Goal: Task Accomplishment & Management: Use online tool/utility

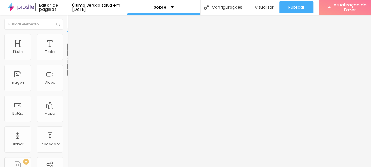
scroll to position [4, 0]
click at [73, 38] on font "Avançado" at bounding box center [82, 37] width 19 height 5
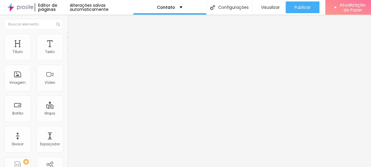
click at [67, 59] on img at bounding box center [69, 61] width 4 height 4
click at [67, 53] on img at bounding box center [69, 51] width 4 height 4
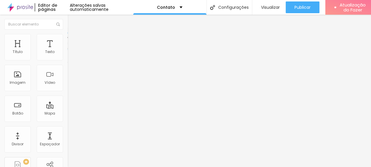
click at [67, 53] on img at bounding box center [69, 51] width 4 height 4
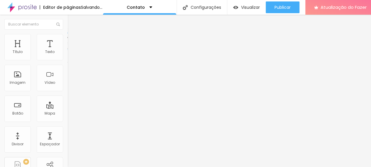
click at [67, 53] on img at bounding box center [69, 51] width 4 height 4
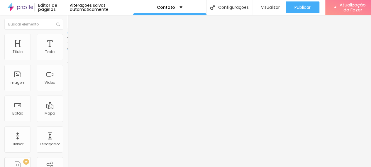
click at [67, 53] on img at bounding box center [69, 51] width 4 height 4
click at [67, 34] on img at bounding box center [69, 36] width 5 height 5
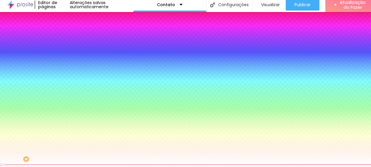
click at [67, 37] on li "Avançado" at bounding box center [100, 40] width 67 height 6
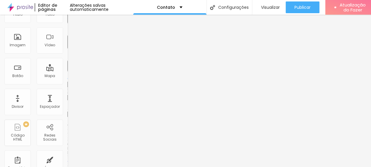
scroll to position [0, 0]
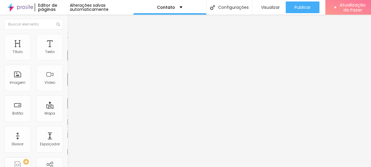
drag, startPoint x: 12, startPoint y: 55, endPoint x: 16, endPoint y: 55, distance: 4.7
click at [67, 114] on div at bounding box center [100, 116] width 67 height 5
type input "5"
type input "10"
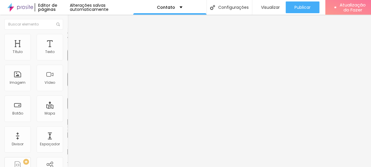
type input "10"
type input "20"
type input "25"
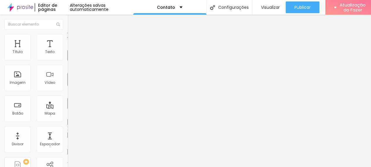
type input "30"
type input "35"
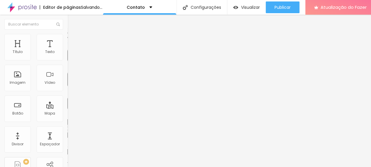
type input "30"
type input "25"
type input "20"
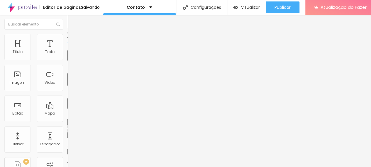
type input "20"
type input "10"
type input "5"
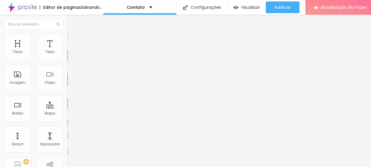
type input "0"
type input "5"
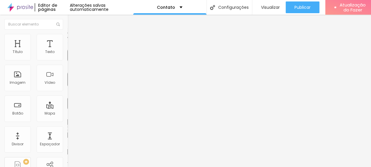
type input "10"
drag, startPoint x: 12, startPoint y: 58, endPoint x: 18, endPoint y: 58, distance: 6.8
type input "10"
click at [67, 114] on input "range" at bounding box center [86, 116] width 38 height 5
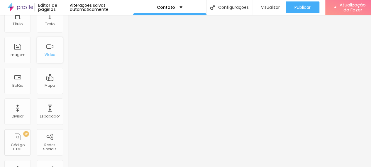
scroll to position [30, 0]
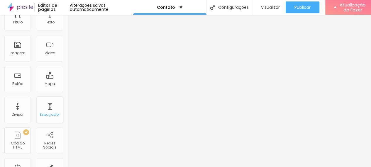
click at [45, 110] on div "Espaçador" at bounding box center [50, 110] width 26 height 26
click at [48, 116] on font "Espaçador" at bounding box center [50, 114] width 20 height 5
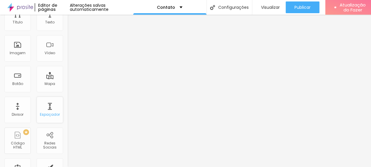
click at [47, 119] on div "Espaçador" at bounding box center [50, 110] width 26 height 26
click at [43, 112] on font "Espaçador" at bounding box center [50, 114] width 20 height 5
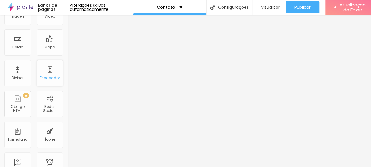
scroll to position [66, 0]
click at [47, 80] on font "Espaçador" at bounding box center [50, 78] width 20 height 5
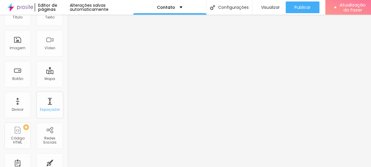
scroll to position [0, 0]
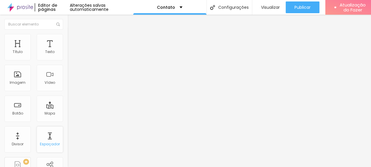
click at [46, 143] on font "Espaçador" at bounding box center [50, 144] width 20 height 5
click at [50, 140] on div "Espaçador" at bounding box center [50, 139] width 26 height 26
click at [50, 141] on div "Espaçador" at bounding box center [50, 139] width 26 height 26
click at [19, 141] on div "Divisor" at bounding box center [17, 139] width 26 height 26
click at [53, 140] on div "Espaçador" at bounding box center [50, 139] width 26 height 26
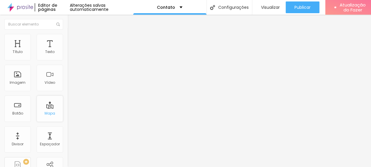
click at [50, 111] on font "Mapa" at bounding box center [50, 113] width 11 height 5
click at [48, 140] on div "Espaçador" at bounding box center [50, 139] width 26 height 26
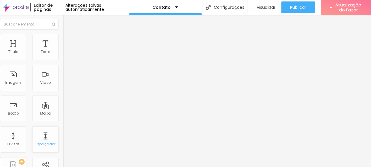
type input "17"
type input "14"
type input "13"
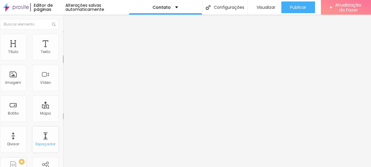
type input "13"
type input "11"
type input "10"
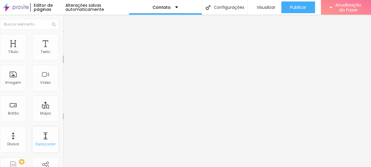
type input "9"
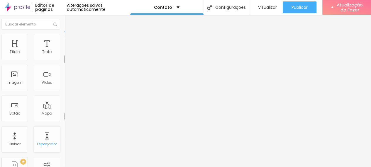
scroll to position [0, 3]
type input "9"
type input "8"
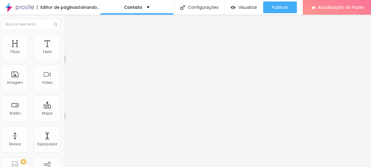
type input "11"
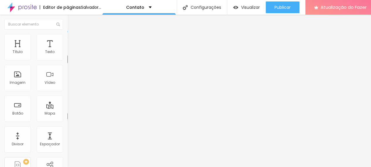
scroll to position [0, 0]
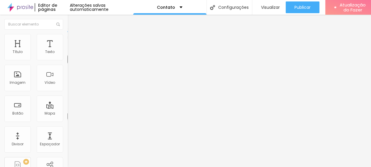
type input "12"
type input "13"
type input "14"
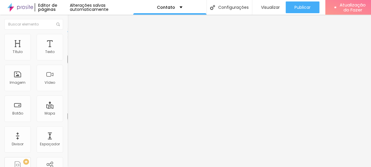
type input "14"
type input "15"
type input "17"
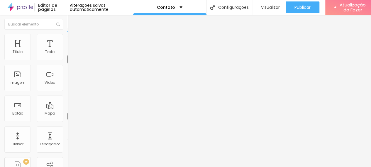
type input "17"
type input "18"
type input "19"
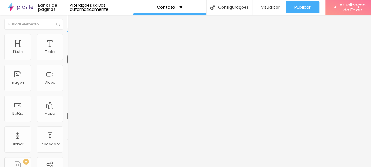
type input "22"
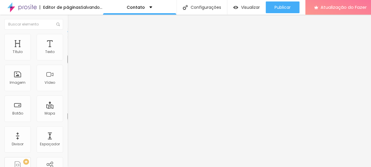
type input "19"
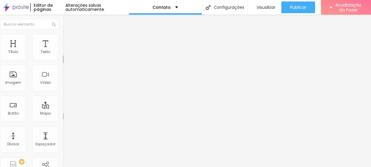
type input "20"
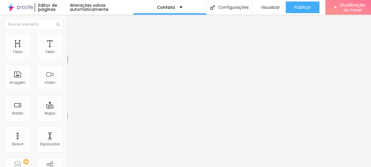
type input "21"
type input "22"
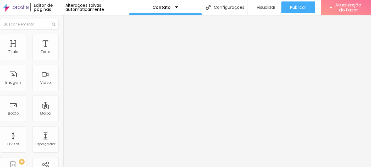
type input "21"
type input "20"
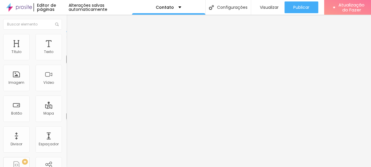
scroll to position [0, 0]
type input "19"
type input "18"
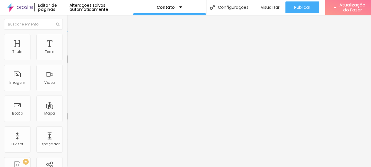
type input "16"
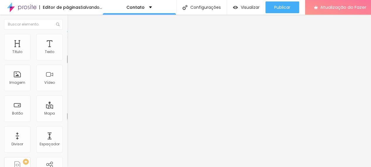
type input "14"
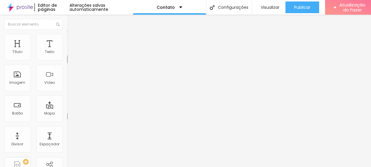
type input "15"
type input "16"
drag, startPoint x: 31, startPoint y: 57, endPoint x: 25, endPoint y: 56, distance: 6.0
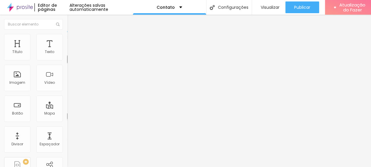
type input "16"
click at [67, 108] on input "range" at bounding box center [86, 110] width 38 height 5
click at [72, 40] on font "Avançado" at bounding box center [81, 37] width 19 height 5
click at [17, 79] on div "Imagem" at bounding box center [17, 78] width 26 height 26
click at [67, 78] on div "Editar nulo Conteúdo Estilo Avançado Modo Encaixotado Encaixotado Completo" at bounding box center [100, 91] width 67 height 153
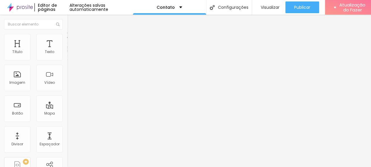
click at [67, 53] on font "Encaixotado" at bounding box center [78, 50] width 23 height 5
click at [67, 62] on font "Completo" at bounding box center [76, 59] width 18 height 5
click at [67, 57] on font "Encaixotado" at bounding box center [78, 54] width 23 height 5
click at [67, 62] on span "Completo" at bounding box center [76, 59] width 18 height 5
click at [72, 41] on font "Avançado" at bounding box center [81, 43] width 19 height 5
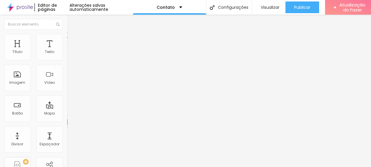
type input "17"
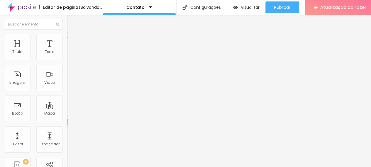
type input "0"
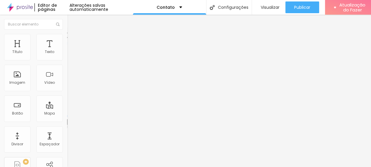
drag, startPoint x: 16, startPoint y: 69, endPoint x: 6, endPoint y: 67, distance: 9.2
type input "0"
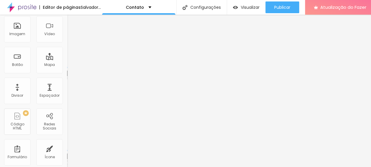
scroll to position [0, 0]
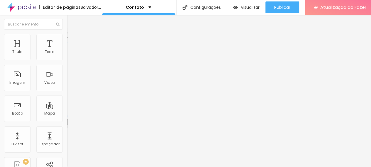
click at [67, 35] on li "Estilo" at bounding box center [100, 37] width 67 height 6
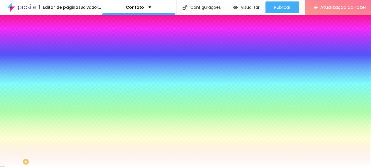
scroll to position [4, 0]
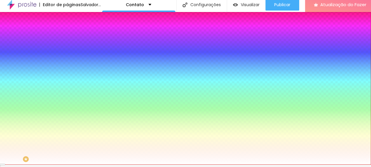
click at [67, 90] on span "Efeito superior DESATIVADO" at bounding box center [100, 89] width 67 height 4
click at [67, 119] on div "Imagem de fundo Adicionar imagem Efeito da Imagem Nenhum Nenhum Paralaxe Cor de…" at bounding box center [100, 81] width 67 height 76
click at [70, 101] on icon "button" at bounding box center [72, 99] width 4 height 4
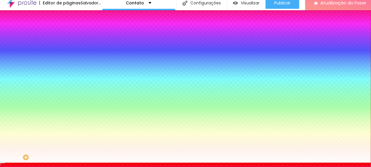
click at [60, 163] on div at bounding box center [185, 163] width 371 height 0
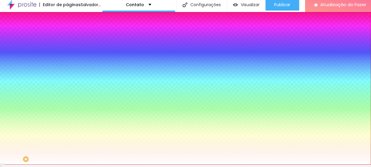
click at [70, 101] on icon "button" at bounding box center [72, 99] width 4 height 4
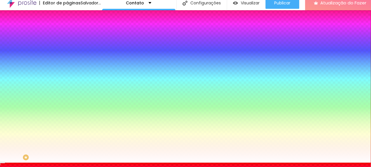
click at [128, 166] on div at bounding box center [185, 166] width 371 height 0
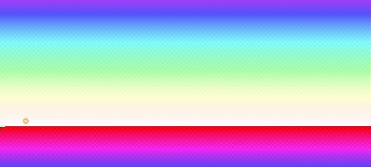
scroll to position [42, 0]
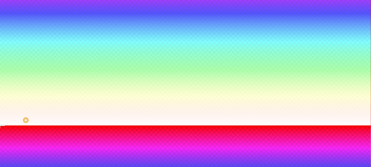
radio input "false"
radio input "true"
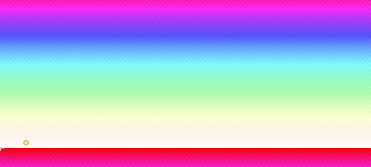
scroll to position [19, 0]
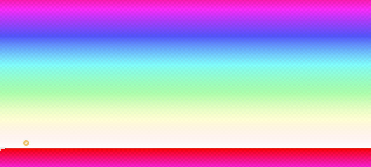
drag, startPoint x: 57, startPoint y: 96, endPoint x: 57, endPoint y: 22, distance: 73.9
click at [57, 148] on div at bounding box center [185, 148] width 371 height 0
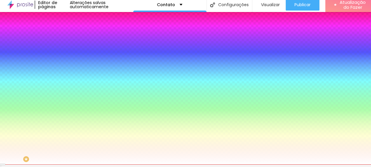
click at [67, 22] on button "Editar nulo" at bounding box center [100, 18] width 67 height 13
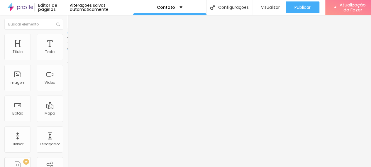
click at [67, 34] on img at bounding box center [69, 36] width 5 height 5
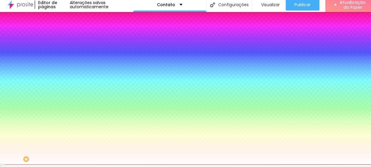
click at [73, 39] on font "Avançado" at bounding box center [82, 41] width 19 height 5
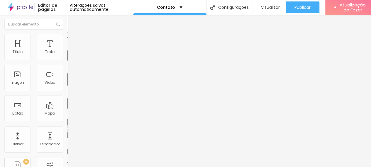
click at [67, 34] on img at bounding box center [69, 36] width 5 height 5
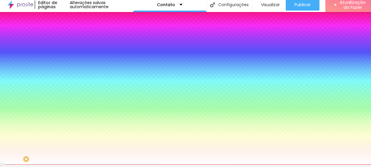
scroll to position [0, 0]
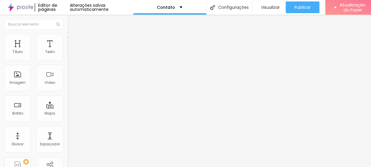
click at [73, 40] on font "Estilo" at bounding box center [77, 37] width 9 height 5
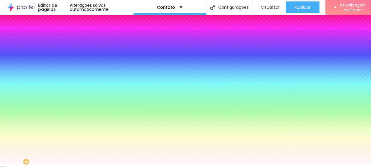
click at [67, 40] on li "Avançado" at bounding box center [100, 43] width 67 height 6
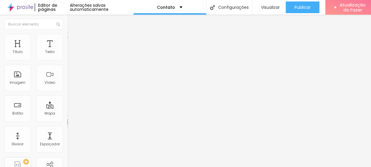
type input "46"
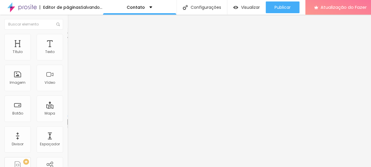
type input "71"
type input "83"
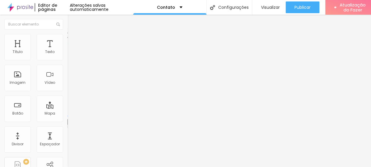
type input "75"
type input "29"
type input "21"
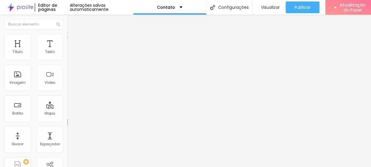
type input "21"
type input "29"
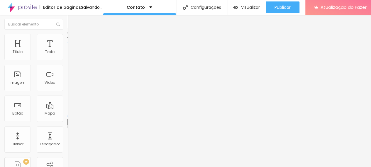
type input "79"
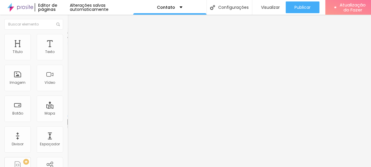
type input "63"
drag, startPoint x: 13, startPoint y: 68, endPoint x: 16, endPoint y: 70, distance: 4.0
type input "63"
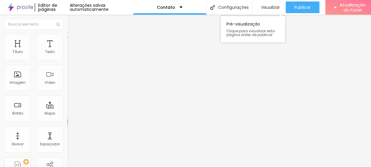
scroll to position [4, 0]
click at [67, 34] on img at bounding box center [69, 36] width 5 height 5
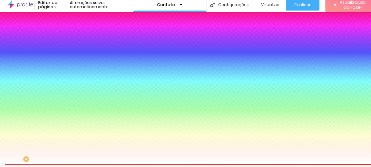
click at [91, 107] on font "DESATIVADO" at bounding box center [101, 104] width 21 height 5
drag, startPoint x: 63, startPoint y: 138, endPoint x: 59, endPoint y: 139, distance: 4.6
click at [67, 119] on div "Imagem de fundo Adicionar imagem Efeito da Imagem Nenhum Nenhum Paralaxe Cor de…" at bounding box center [100, 81] width 67 height 76
click at [70, 117] on icon "button" at bounding box center [72, 116] width 4 height 4
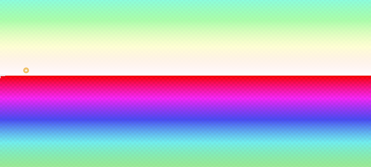
scroll to position [92, 0]
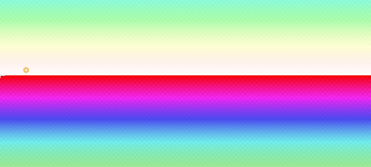
click at [123, 79] on div at bounding box center [185, 79] width 371 height 0
click at [6, 158] on img at bounding box center [4, 160] width 4 height 4
radio input "false"
click at [6, 158] on img at bounding box center [4, 160] width 4 height 4
radio input "false"
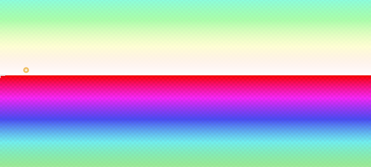
click at [6, 158] on img at bounding box center [4, 160] width 4 height 4
radio input "false"
radio input "true"
click at [6, 158] on img at bounding box center [4, 160] width 4 height 4
radio input "true"
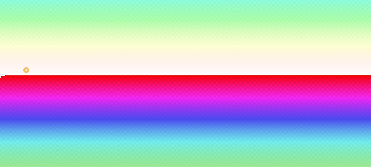
radio input "false"
click at [6, 158] on img at bounding box center [4, 160] width 4 height 4
radio input "false"
radio input "true"
click at [155, 75] on div at bounding box center [185, 75] width 371 height 0
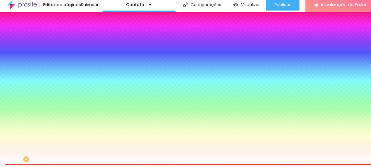
scroll to position [0, 0]
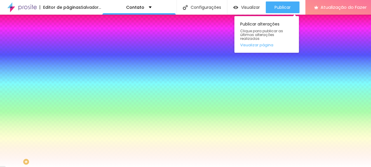
click at [299, 13] on div "Publicar alterações Clique para publicar as últimas alterações realizadas Visua…" at bounding box center [266, 33] width 65 height 40
click at [291, 6] on font "Publicar" at bounding box center [283, 7] width 16 height 6
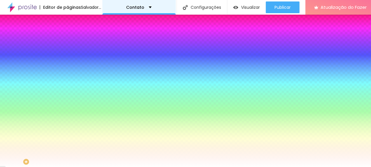
click at [176, 9] on div "Contato" at bounding box center [138, 7] width 73 height 15
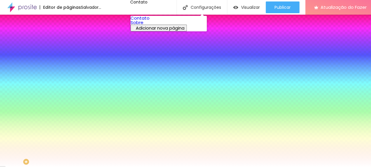
click at [143, 26] on link "Sobre" at bounding box center [137, 22] width 13 height 6
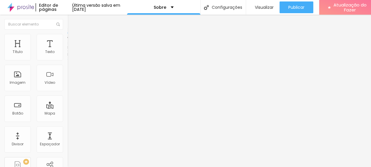
click at [73, 40] on font "Estilo" at bounding box center [77, 37] width 9 height 5
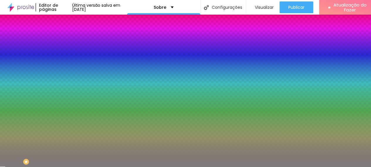
click at [67, 80] on div at bounding box center [100, 80] width 67 height 0
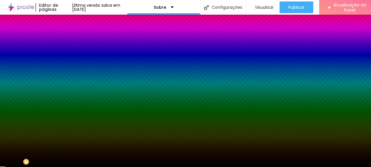
type input "#000000"
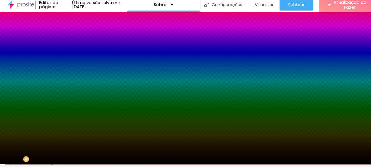
drag, startPoint x: 21, startPoint y: 140, endPoint x: 4, endPoint y: 169, distance: 33.9
click at [4, 165] on html "Editor de páginas Última versão salva em 18/08/2025 Sobre Configurações Configu…" at bounding box center [185, 80] width 371 height 167
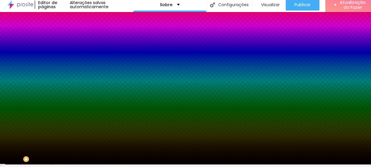
click at [70, 100] on icon "button" at bounding box center [71, 99] width 2 height 2
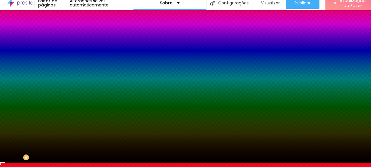
click at [60, 163] on div at bounding box center [185, 163] width 371 height 0
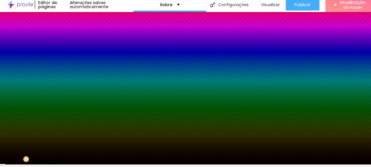
scroll to position [0, 0]
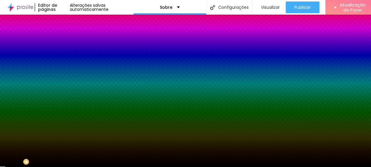
click at [70, 120] on icon "button" at bounding box center [70, 119] width 1 height 1
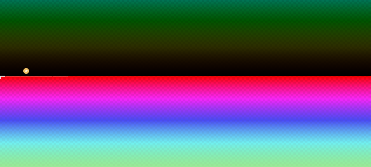
scroll to position [92, 0]
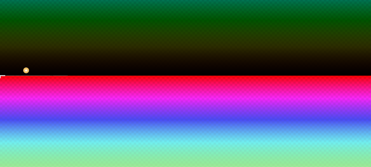
click at [6, 158] on img at bounding box center [4, 160] width 4 height 4
radio input "false"
radio input "true"
click at [141, 76] on div at bounding box center [185, 76] width 371 height 0
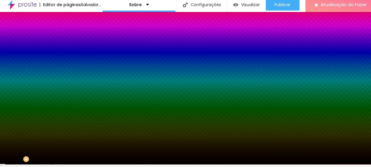
scroll to position [0, 0]
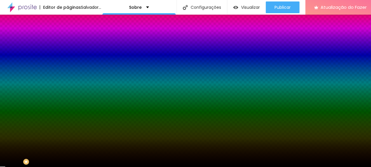
click at [67, 42] on ul "Conteúdo Estilo Avançado" at bounding box center [100, 37] width 67 height 18
click at [73, 41] on font "Avançado" at bounding box center [82, 43] width 19 height 5
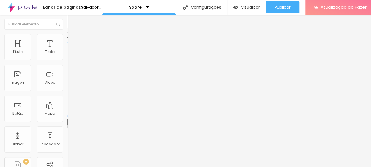
type input "187"
type input "171"
type input "150"
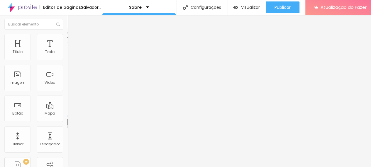
type input "150"
type input "146"
type input "100"
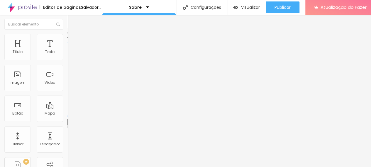
type input "29"
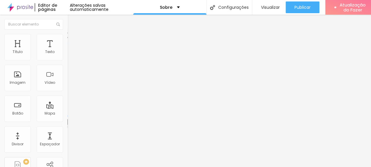
type input "0"
drag, startPoint x: 23, startPoint y: 68, endPoint x: 11, endPoint y: 66, distance: 12.4
type input "13"
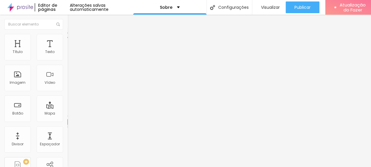
type input "13"
type input "67"
type input "54"
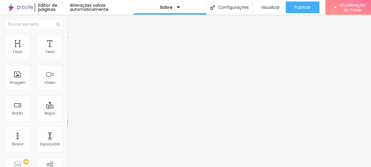
type input "8"
type input "21"
type input "63"
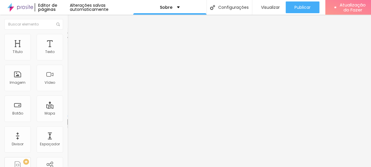
type input "63"
type input "104"
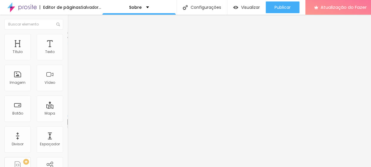
type input "96"
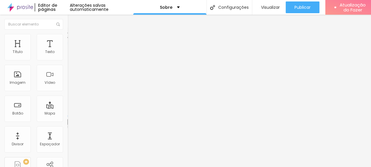
type input "92"
type input "38"
type input "33"
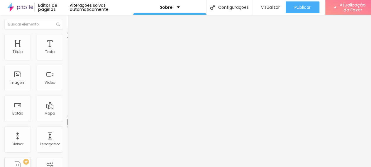
type input "33"
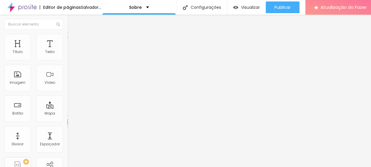
type input "63"
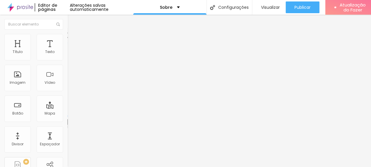
type input "87"
type input "46"
drag, startPoint x: 11, startPoint y: 68, endPoint x: 15, endPoint y: 73, distance: 5.9
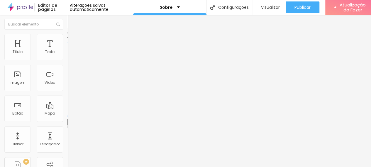
type input "100"
type input "92"
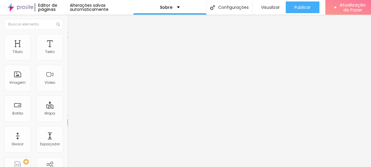
type input "54"
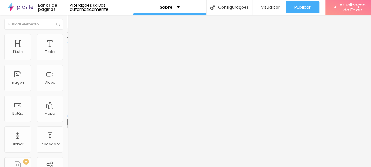
type input "6"
type input "63"
type input "6"
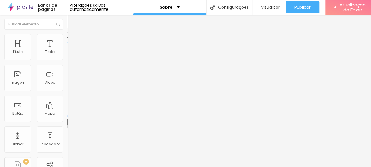
type input "6"
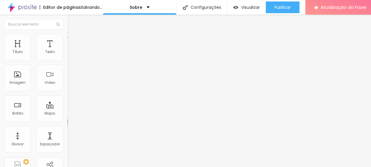
type input "250"
type input "7"
type input "75"
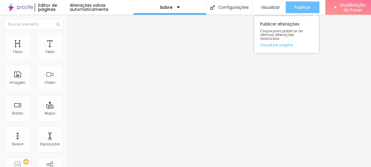
click at [299, 7] on font "Publicar" at bounding box center [302, 7] width 16 height 6
click at [307, 1] on div "Publicar Publicar alterações Clique para publicar as últimas alterações realiza…" at bounding box center [303, 7] width 34 height 15
click at [306, 7] on font "Publicar" at bounding box center [302, 7] width 16 height 6
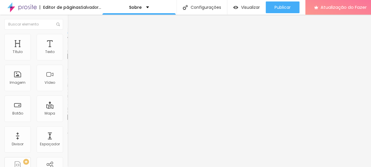
scroll to position [9, 0]
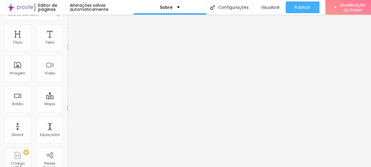
click at [67, 82] on font "Original" at bounding box center [74, 79] width 14 height 5
click at [67, 97] on div "Trocar imagem Descrição da imagem (Alt) Alinhamento Proporção Original Cinema 1…" at bounding box center [100, 80] width 67 height 88
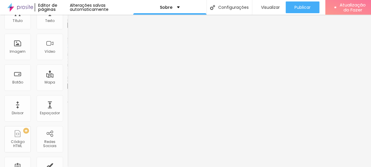
scroll to position [44, 0]
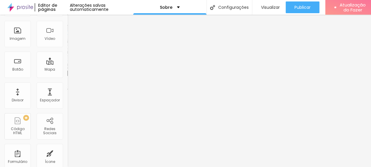
click at [82, 51] on font "16:9" at bounding box center [85, 48] width 7 height 5
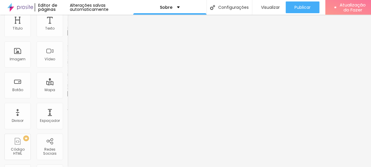
scroll to position [20, 0]
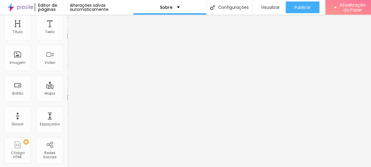
click at [67, 88] on span "Original" at bounding box center [74, 85] width 14 height 5
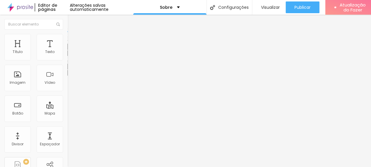
click at [70, 55] on icon "button" at bounding box center [70, 53] width 1 height 1
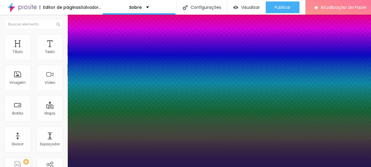
type input "1"
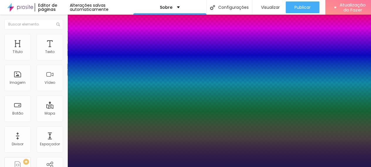
type input "14"
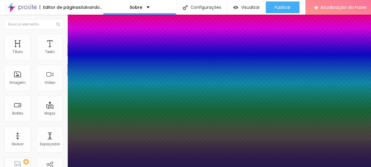
type input "1"
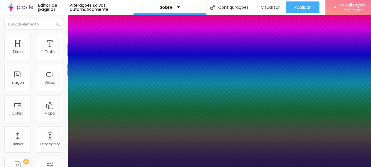
type input "19"
type input "1"
type input "24"
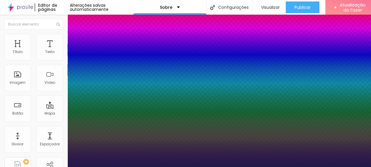
type input "1"
type input "23"
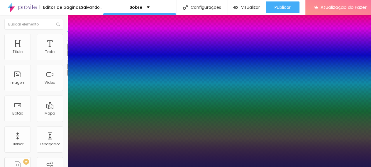
type input "1"
type input "17"
type input "1"
type input "17"
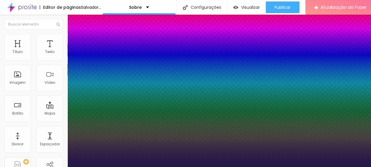
type input "1"
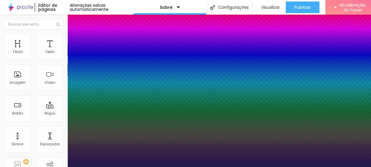
type input "8"
type input "1"
type input "8"
type input "0"
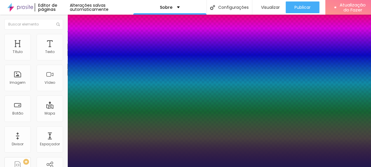
type input "1"
type input "8"
type input "02"
type input "1"
type input "20"
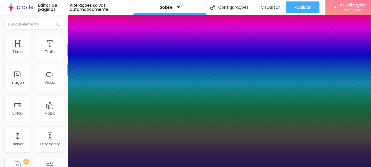
type input "020"
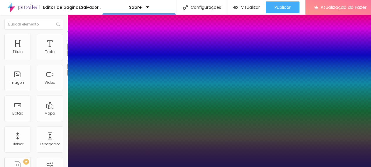
type input "1"
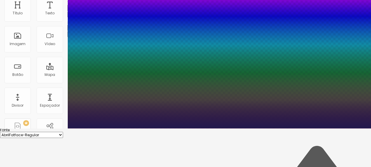
scroll to position [38, 0]
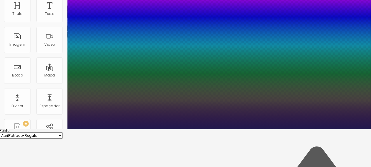
type input "20"
type input "1"
type input "20"
click at [282, 129] on div at bounding box center [185, 129] width 371 height 0
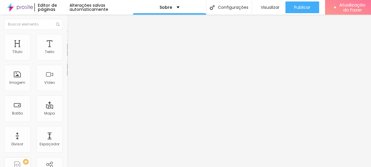
scroll to position [4, 0]
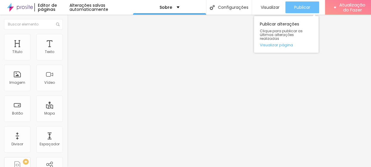
click at [295, 6] on div "Publicar" at bounding box center [302, 7] width 16 height 12
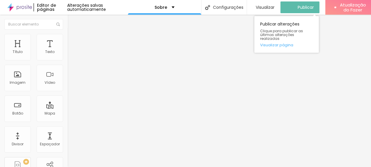
scroll to position [0, 1]
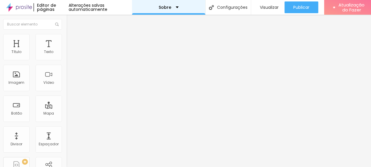
click at [166, 8] on font "Sobre" at bounding box center [165, 7] width 13 height 6
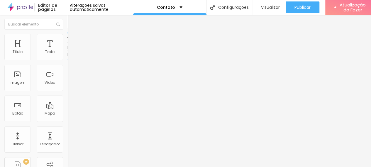
click at [73, 40] on font "Estilo" at bounding box center [77, 37] width 9 height 5
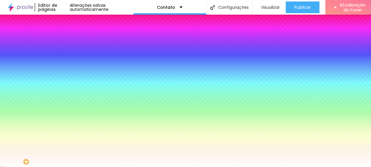
click at [67, 86] on input "#FFFFFF" at bounding box center [102, 83] width 70 height 6
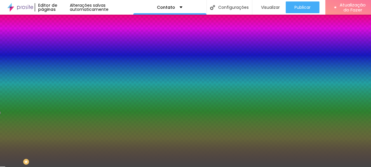
type input "#464646"
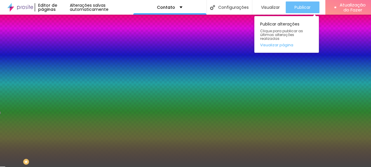
click at [300, 11] on div "Publicar" at bounding box center [302, 7] width 16 height 12
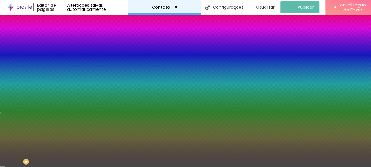
click at [192, 11] on div "Contato" at bounding box center [164, 7] width 73 height 15
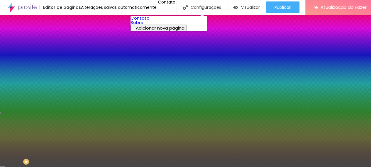
click at [143, 26] on link "Sobre" at bounding box center [137, 22] width 13 height 6
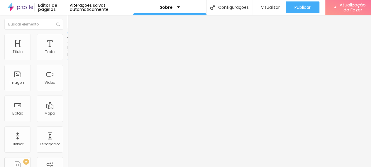
click at [67, 40] on li "Estilo" at bounding box center [100, 37] width 67 height 6
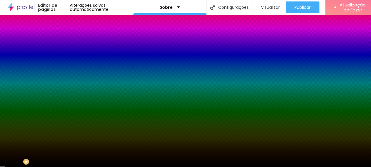
click at [67, 86] on input "#000000" at bounding box center [102, 83] width 70 height 6
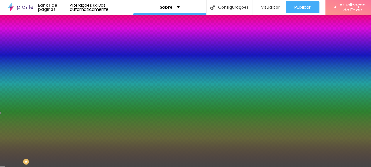
type input "#464646"
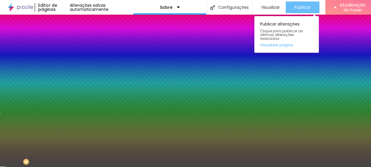
click at [308, 9] on font "Publicar" at bounding box center [302, 7] width 16 height 6
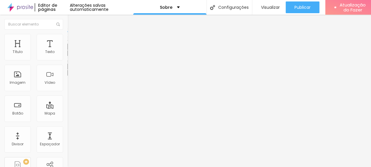
click at [67, 56] on button "button" at bounding box center [71, 53] width 8 height 6
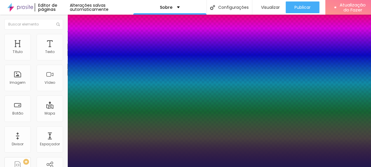
type input "1"
type input "8"
type input "2"
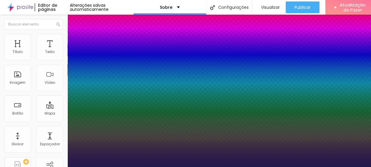
type input "1"
type input "8"
type input "0"
type input "1"
type input "8"
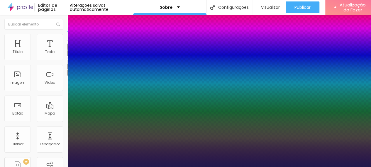
type input "0"
type input "1"
type input "8"
type input "01"
type input "1"
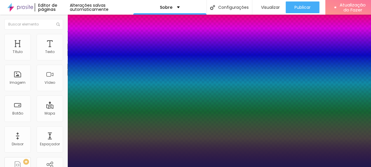
type input "015"
type input "15"
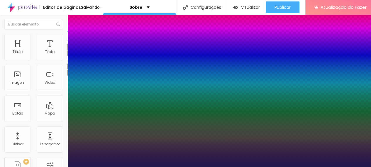
type input "1"
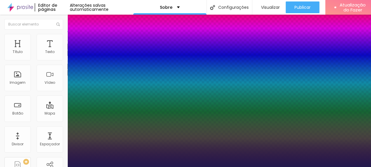
type input "015"
select select "Cookie-Regular"
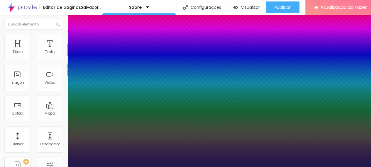
type input "1"
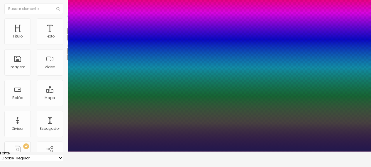
scroll to position [26, 0]
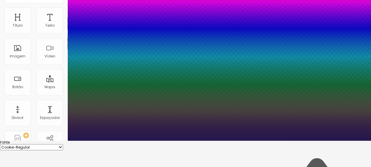
click at [63, 144] on select "AbrilFatface-Regular Actor-Regular Alegreya AlegreyaBlack [PERSON_NAME] [PERSON…" at bounding box center [31, 147] width 63 height 6
select select "Halant-Medium"
click at [62, 144] on select "AbrilFatface-Regular Actor-Regular Alegreya AlegreyaBlack [PERSON_NAME] [PERSON…" at bounding box center [31, 147] width 63 height 6
type input "1"
drag, startPoint x: 145, startPoint y: 75, endPoint x: 134, endPoint y: 43, distance: 33.9
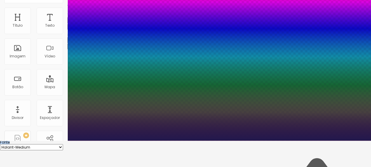
click at [134, 43] on body "Editor de páginas Alterações [PERSON_NAME] automaticamente Sobre Configurações …" at bounding box center [185, 57] width 371 height 167
click at [292, 141] on div at bounding box center [185, 141] width 371 height 0
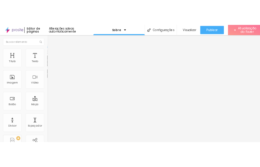
scroll to position [4, 0]
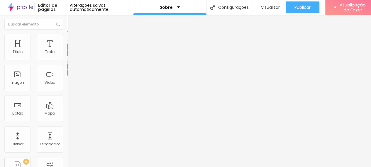
click at [70, 55] on icon "button" at bounding box center [72, 53] width 4 height 4
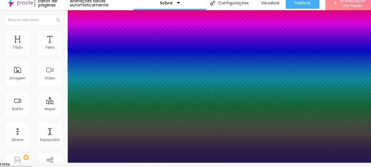
type input "1"
click at [63, 166] on select "AbrilFatface-Regular Actor-Regular Alegreya AlegreyaBlack [PERSON_NAME] [PERSON…" at bounding box center [31, 169] width 63 height 6
select select "IBMPlexMono-Regular"
click at [62, 166] on select "AbrilFatface-Regular Actor-Regular Alegreya AlegreyaBlack [PERSON_NAME] [PERSON…" at bounding box center [31, 169] width 63 height 6
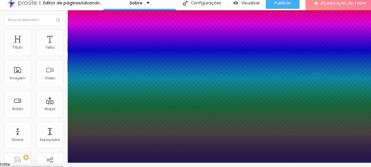
click at [63, 166] on select "AbrilFatface-Regular Actor-Regular Alegreya AlegreyaBlack [PERSON_NAME] [PERSON…" at bounding box center [31, 169] width 63 height 6
type input "1"
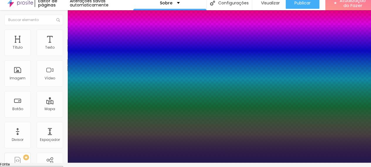
select select "MartelSans-Regular"
click at [62, 166] on select "AbrilFatface-Regular Actor-Regular Alegreya AlegreyaBlack [PERSON_NAME] [PERSON…" at bounding box center [31, 169] width 63 height 6
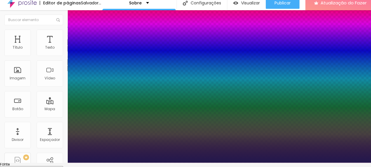
type input "1"
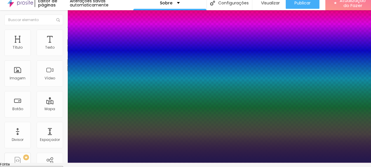
click at [63, 166] on select "AbrilFatface-Regular Actor-Regular Alegreya AlegreyaBlack [PERSON_NAME] [PERSON…" at bounding box center [31, 169] width 63 height 6
select select "Alice"
click at [62, 166] on select "AbrilFatface-Regular Actor-Regular Alegreya AlegreyaBlack [PERSON_NAME] [PERSON…" at bounding box center [31, 169] width 63 height 6
click at [63, 166] on select "AbrilFatface-Regular Actor-Regular Alegreya AlegreyaBlack [PERSON_NAME] [PERSON…" at bounding box center [31, 169] width 63 height 6
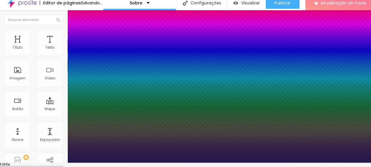
type input "1"
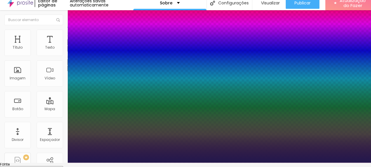
select select "Actor-Regular"
click at [62, 166] on select "AbrilFatface-Regular Actor-Regular Alegreya AlegreyaBlack [PERSON_NAME] [PERSON…" at bounding box center [31, 169] width 63 height 6
click at [63, 166] on select "AbrilFatface-Regular Actor-Regular Alegreya AlegreyaBlack [PERSON_NAME] [PERSON…" at bounding box center [31, 169] width 63 height 6
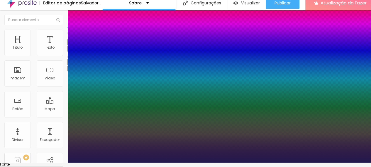
type input "1"
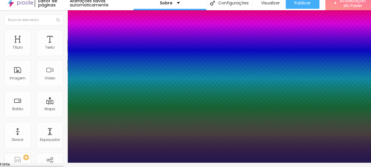
select select "AbrilFatface-Regular"
click at [62, 166] on select "AbrilFatface-Regular Actor-Regular Alegreya AlegreyaBlack [PERSON_NAME] [PERSON…" at bounding box center [31, 169] width 63 height 6
click at [63, 166] on select "AbrilFatface-Regular Actor-Regular Alegreya AlegreyaBlack [PERSON_NAME] [PERSON…" at bounding box center [31, 169] width 63 height 6
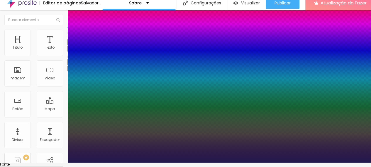
type input "1"
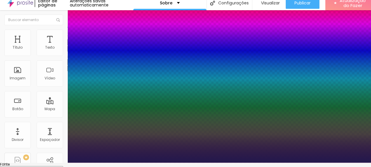
select select "Amita-Regular"
click at [62, 166] on select "AbrilFatface-Regular Actor-Regular Alegreya AlegreyaBlack [PERSON_NAME] [PERSON…" at bounding box center [31, 169] width 63 height 6
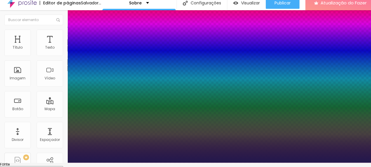
type input "1"
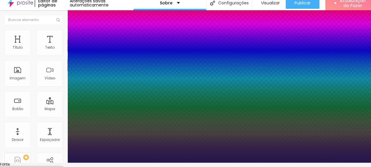
click at [63, 166] on select "AbrilFatface-Regular Actor-Regular Alegreya AlegreyaBlack [PERSON_NAME] [PERSON…" at bounding box center [31, 169] width 63 height 6
select select "AnonymousPro-Regular"
click at [62, 166] on select "AbrilFatface-Regular Actor-Regular Alegreya AlegreyaBlack [PERSON_NAME] [PERSON…" at bounding box center [31, 169] width 63 height 6
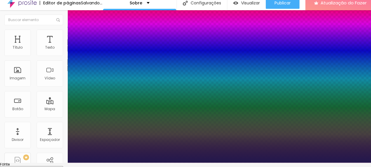
type input "1"
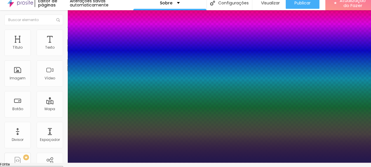
click at [63, 166] on select "AbrilFatface-Regular Actor-Regular Alegreya AlegreyaBlack [PERSON_NAME] [PERSON…" at bounding box center [31, 169] width 63 height 6
select select "Archivo-Regular"
click at [62, 166] on select "AbrilFatface-Regular Actor-Regular Alegreya AlegreyaBlack [PERSON_NAME] [PERSON…" at bounding box center [31, 169] width 63 height 6
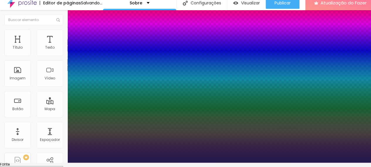
type input "1"
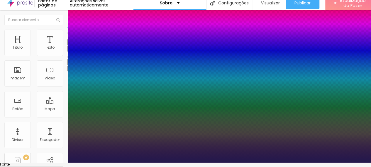
click at [33, 163] on div at bounding box center [185, 163] width 371 height 0
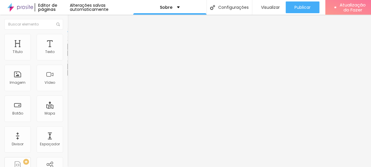
click at [70, 71] on icon "button" at bounding box center [72, 73] width 4 height 4
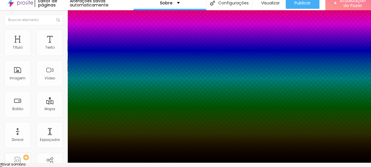
click at [107, 166] on div at bounding box center [185, 166] width 371 height 0
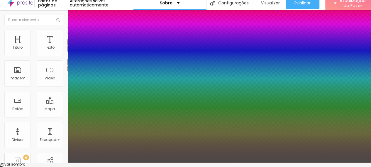
drag, startPoint x: 77, startPoint y: 125, endPoint x: 59, endPoint y: 144, distance: 25.9
click at [59, 144] on div at bounding box center [185, 79] width 371 height 167
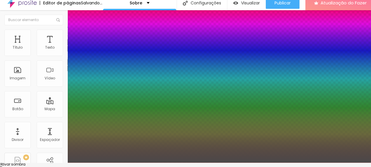
type input "#4B4949"
drag, startPoint x: 106, startPoint y: 124, endPoint x: 108, endPoint y: 158, distance: 33.2
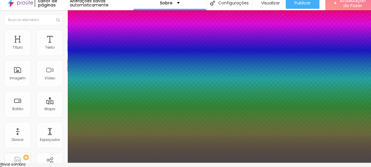
type input "25"
type input "6"
type input "24"
type input "1"
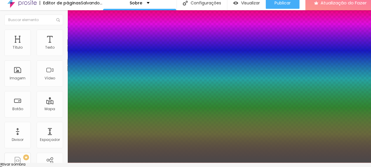
type input "25"
type input "10"
type input "23"
type input "6"
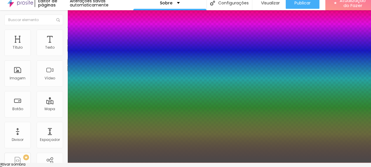
type input "7"
type input "20"
type input "6"
type input "19"
type input "13"
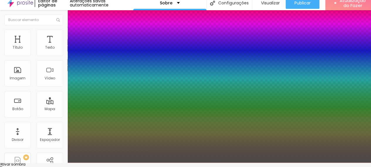
type input "18"
type input "29"
type input "36"
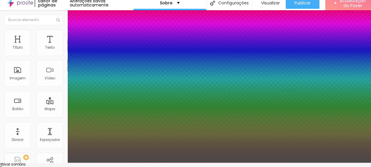
type input "42"
type input "79"
type input "0"
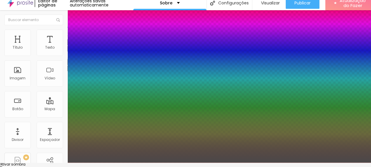
type input "0"
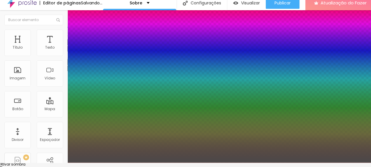
type input "77"
drag, startPoint x: 97, startPoint y: 141, endPoint x: 107, endPoint y: 139, distance: 10.2
type input "77"
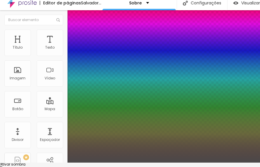
click at [68, 148] on div at bounding box center [130, 79] width 260 height 167
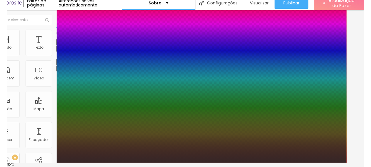
scroll to position [4, 5]
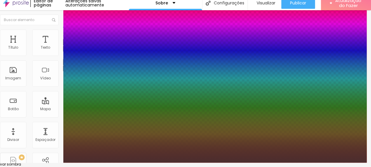
drag, startPoint x: 67, startPoint y: 143, endPoint x: 57, endPoint y: 153, distance: 13.7
click at [57, 153] on div at bounding box center [181, 79] width 371 height 167
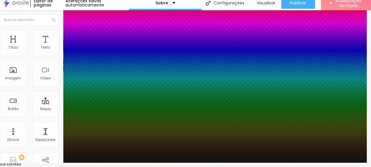
type input "#151212"
click at [57, 153] on div at bounding box center [181, 79] width 371 height 167
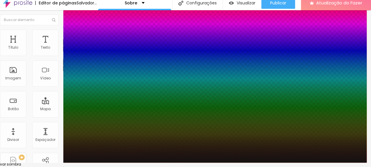
click at [103, 166] on div at bounding box center [181, 166] width 371 height 0
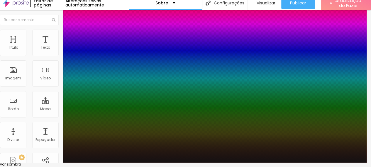
click at [103, 166] on div at bounding box center [181, 166] width 371 height 0
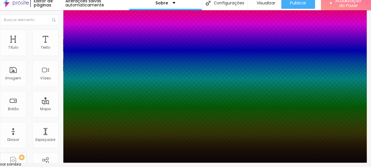
click at [53, 155] on div at bounding box center [181, 79] width 371 height 167
click at [103, 166] on div at bounding box center [181, 166] width 371 height 0
click at [25, 163] on div at bounding box center [181, 163] width 371 height 0
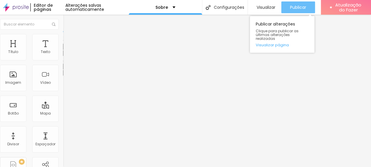
click at [293, 6] on div "Publicar" at bounding box center [298, 7] width 16 height 12
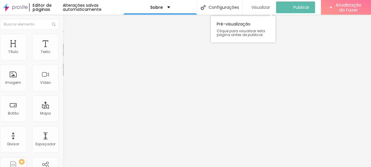
click at [269, 4] on font "Visualizar" at bounding box center [260, 7] width 19 height 6
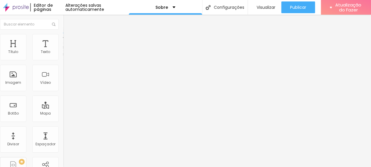
click at [63, 36] on ul "Conteúdo Estilo Avançado" at bounding box center [96, 37] width 67 height 18
click at [63, 34] on img at bounding box center [65, 36] width 5 height 5
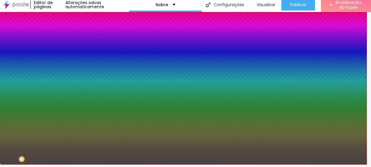
click at [63, 77] on div at bounding box center [96, 77] width 67 height 0
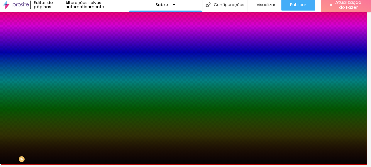
type input "#000000"
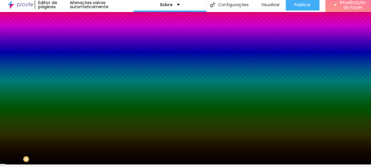
drag, startPoint x: 23, startPoint y: 132, endPoint x: 3, endPoint y: 155, distance: 30.8
click at [67, 119] on div "Imagem de fundo Adicionar imagem Efeito da Imagem Nenhum Nenhum Parallax Cor de…" at bounding box center [100, 81] width 67 height 76
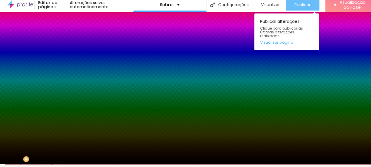
click at [295, 4] on font "Publicar" at bounding box center [302, 5] width 16 height 6
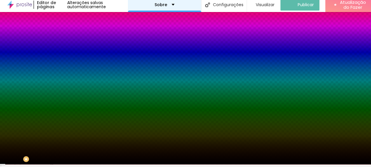
click at [189, 6] on div "Sobre" at bounding box center [164, 4] width 73 height 15
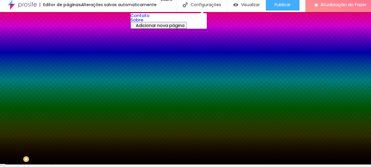
click at [150, 16] on link "Contato" at bounding box center [140, 15] width 19 height 6
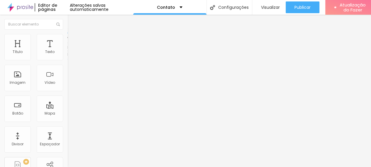
click at [67, 38] on li "Estilo" at bounding box center [100, 37] width 67 height 6
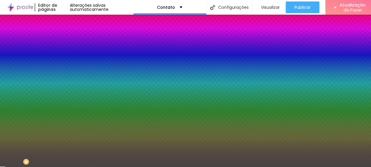
click at [67, 80] on div at bounding box center [100, 80] width 67 height 0
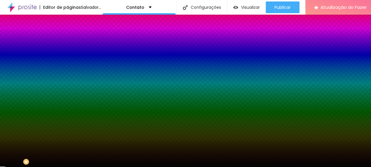
type input "#000000"
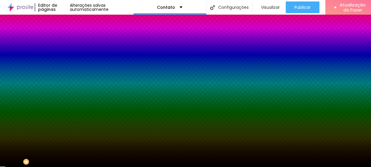
drag, startPoint x: 26, startPoint y: 148, endPoint x: 0, endPoint y: 161, distance: 29.5
click at [67, 161] on div "Editar nulo Conteúdo Estilo Avançado Imagem de fundo Adicionar imagem Efeito da…" at bounding box center [100, 91] width 67 height 153
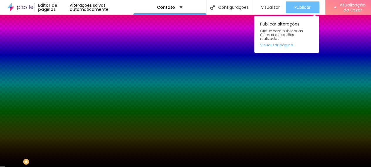
click at [295, 2] on div "Publicar" at bounding box center [302, 7] width 16 height 12
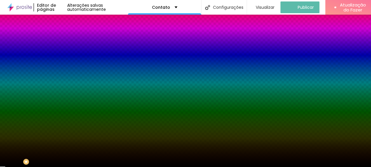
click at [67, 24] on button "Editar nulo" at bounding box center [100, 21] width 67 height 13
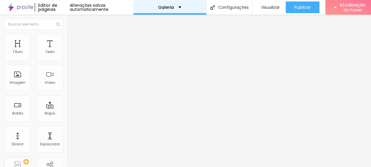
click at [185, 10] on div "Galeria" at bounding box center [169, 7] width 73 height 15
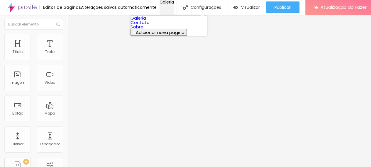
click at [174, 4] on div "Galeria" at bounding box center [167, 2] width 14 height 4
